Goal: Find specific page/section: Find specific page/section

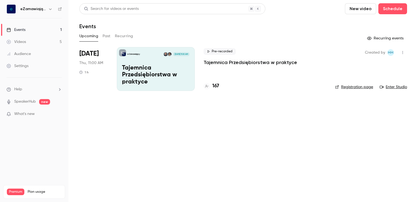
click at [233, 60] on p "Tajemnica Przedsiębiorstwa w praktyce" at bounding box center [250, 62] width 94 height 7
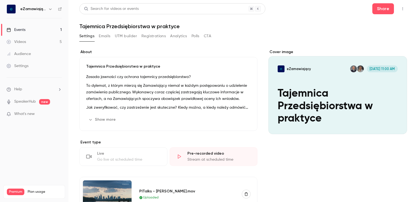
click at [156, 36] on button "Registrations" at bounding box center [153, 36] width 24 height 9
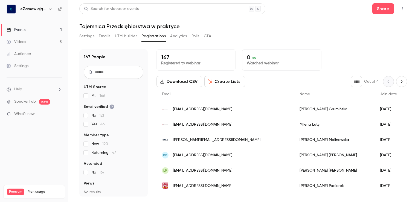
click at [19, 7] on div "eZamawiający" at bounding box center [34, 8] width 55 height 9
click at [20, 30] on div "Events" at bounding box center [16, 29] width 19 height 5
